Goal: Task Accomplishment & Management: Manage account settings

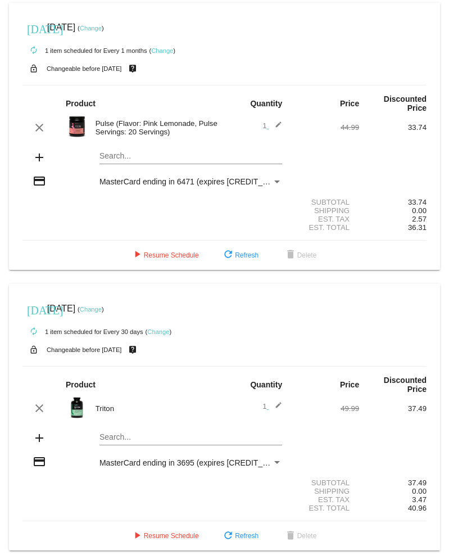
click at [102, 30] on link "Change" at bounding box center [91, 28] width 22 height 7
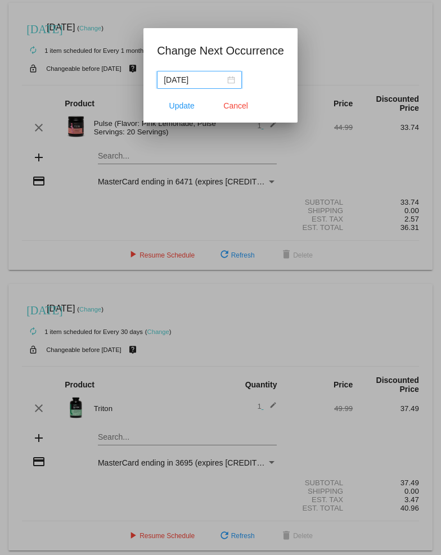
drag, startPoint x: 196, startPoint y: 80, endPoint x: 188, endPoint y: 80, distance: 7.3
click at [188, 80] on input "[DATE]" at bounding box center [194, 80] width 61 height 12
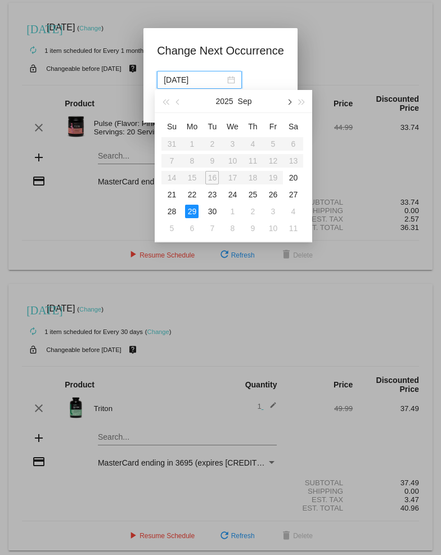
click at [290, 102] on span "button" at bounding box center [289, 102] width 6 height 6
click at [195, 209] on div "29" at bounding box center [191, 211] width 13 height 13
type input "[DATE]"
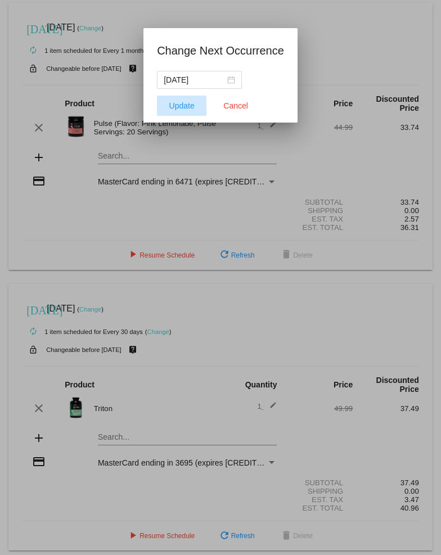
click at [191, 109] on span "Update" at bounding box center [181, 105] width 25 height 9
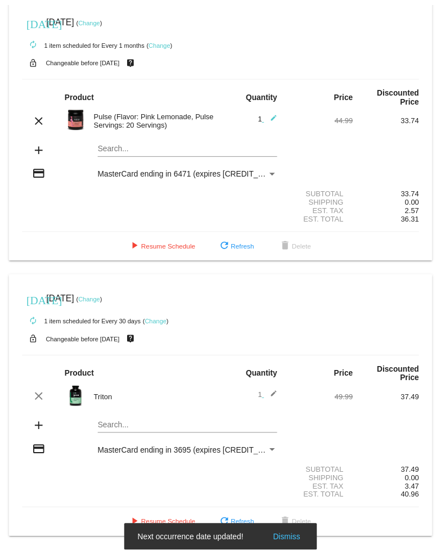
scroll to position [22, 0]
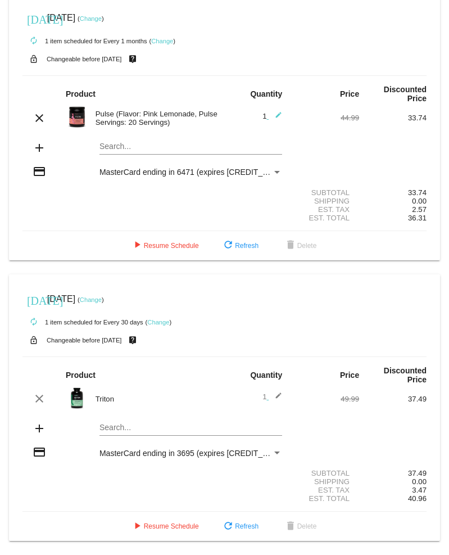
click at [102, 296] on link "Change" at bounding box center [91, 299] width 22 height 7
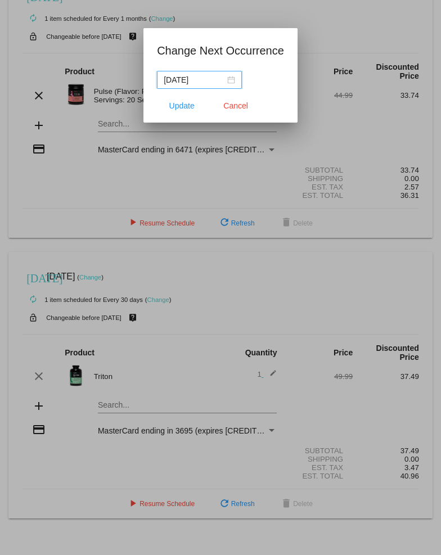
click at [235, 80] on div "[DATE]" at bounding box center [199, 80] width 71 height 12
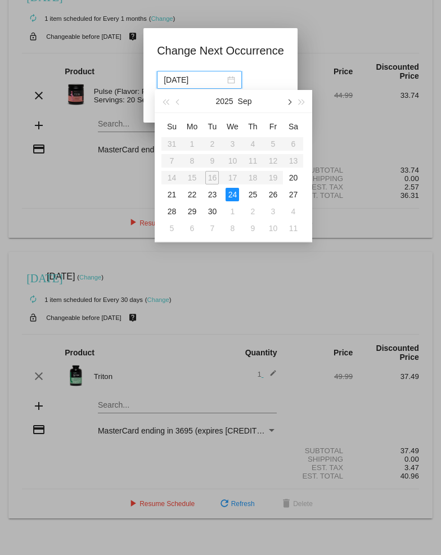
click at [292, 103] on button "button" at bounding box center [289, 101] width 12 height 22
click at [213, 195] on div "23" at bounding box center [211, 194] width 13 height 13
type input "[DATE]"
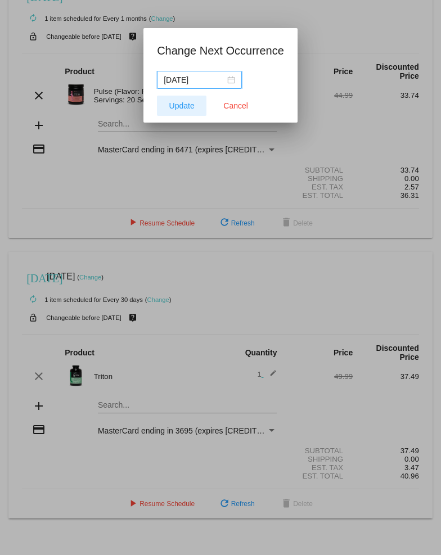
click at [183, 106] on span "Update" at bounding box center [181, 105] width 25 height 9
